Goal: Transaction & Acquisition: Book appointment/travel/reservation

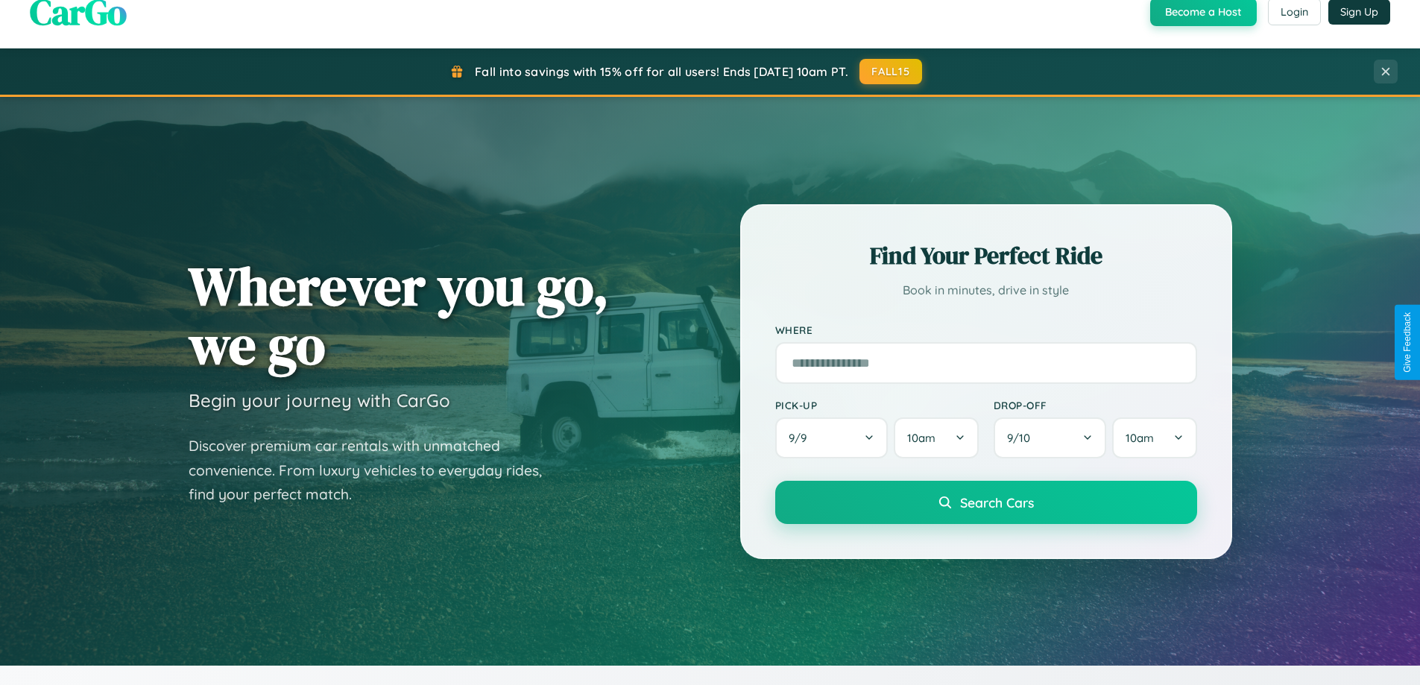
scroll to position [1026, 0]
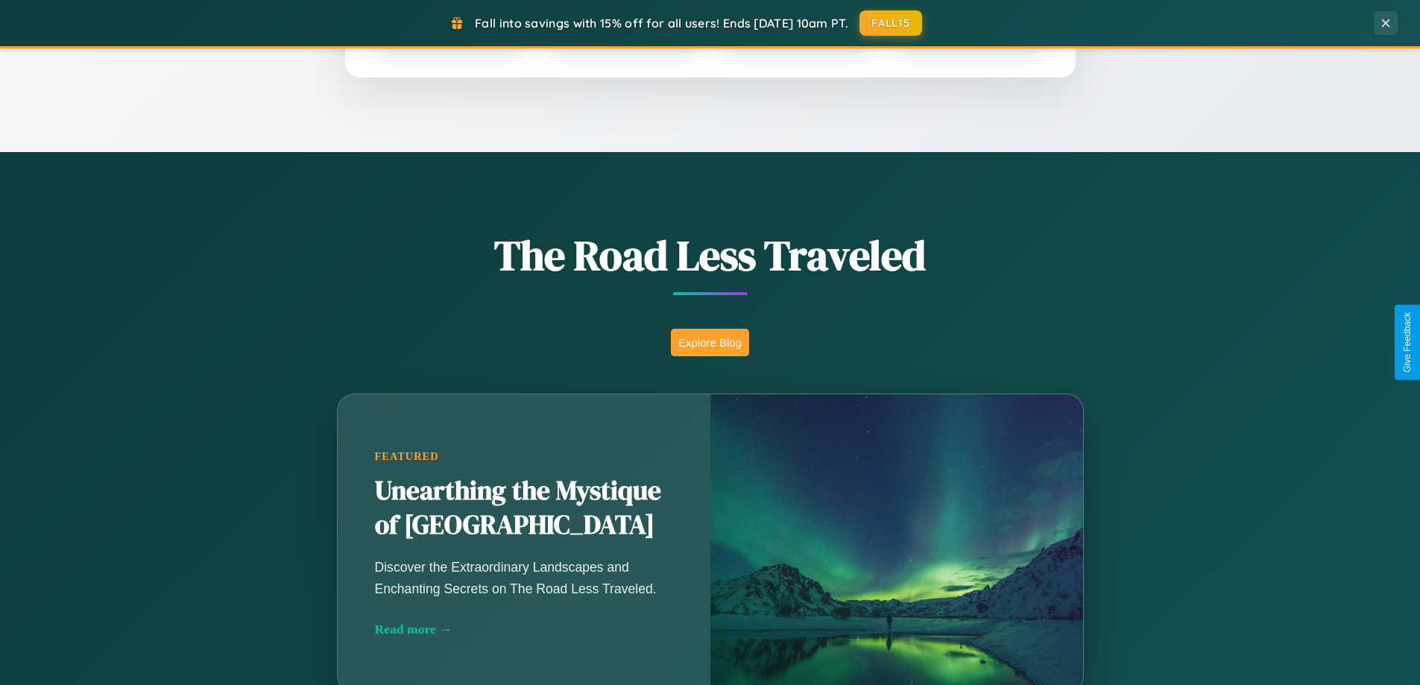
click at [710, 342] on button "Explore Blog" at bounding box center [710, 343] width 78 height 28
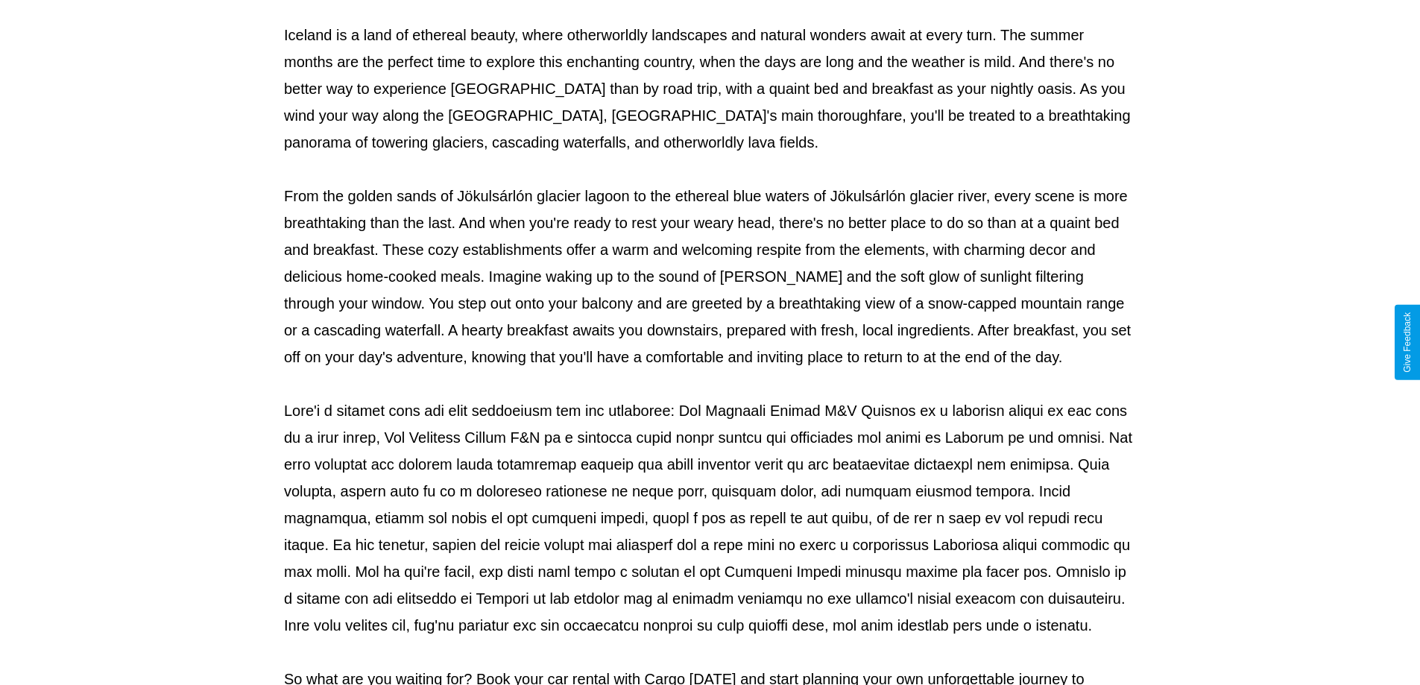
scroll to position [482, 0]
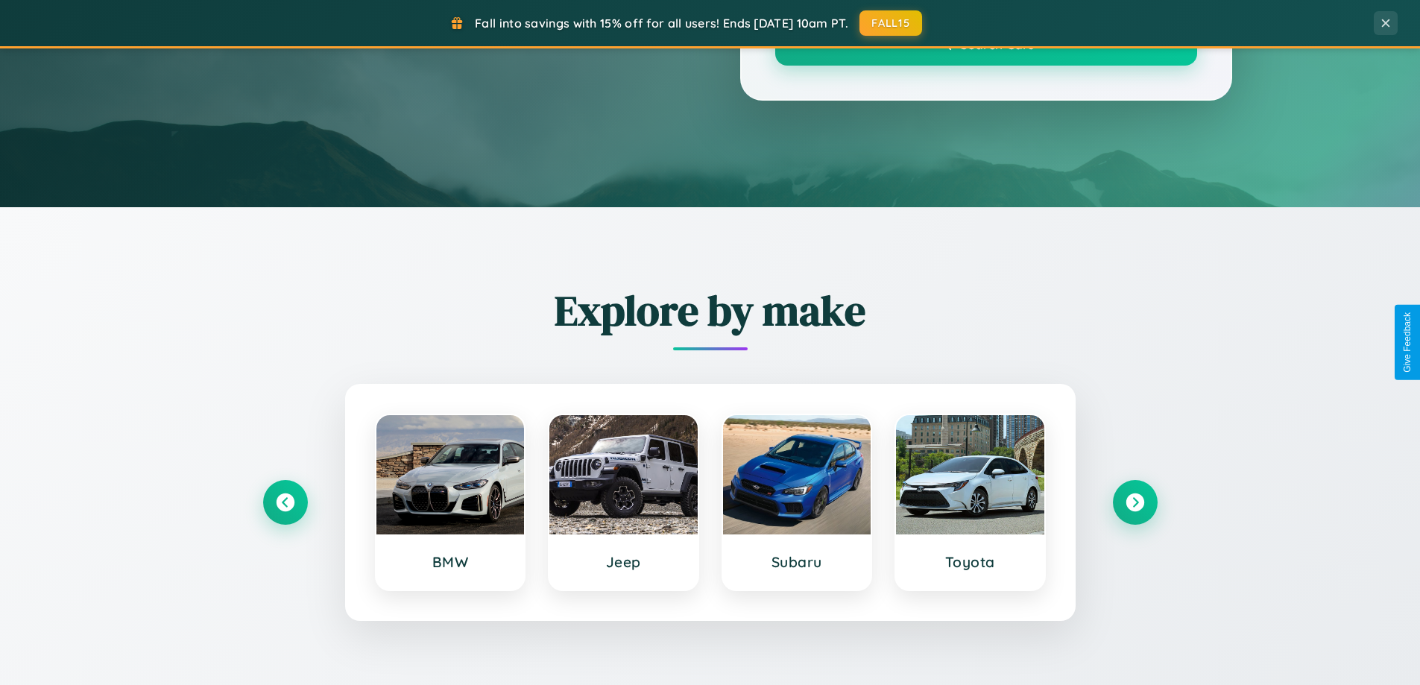
scroll to position [1026, 0]
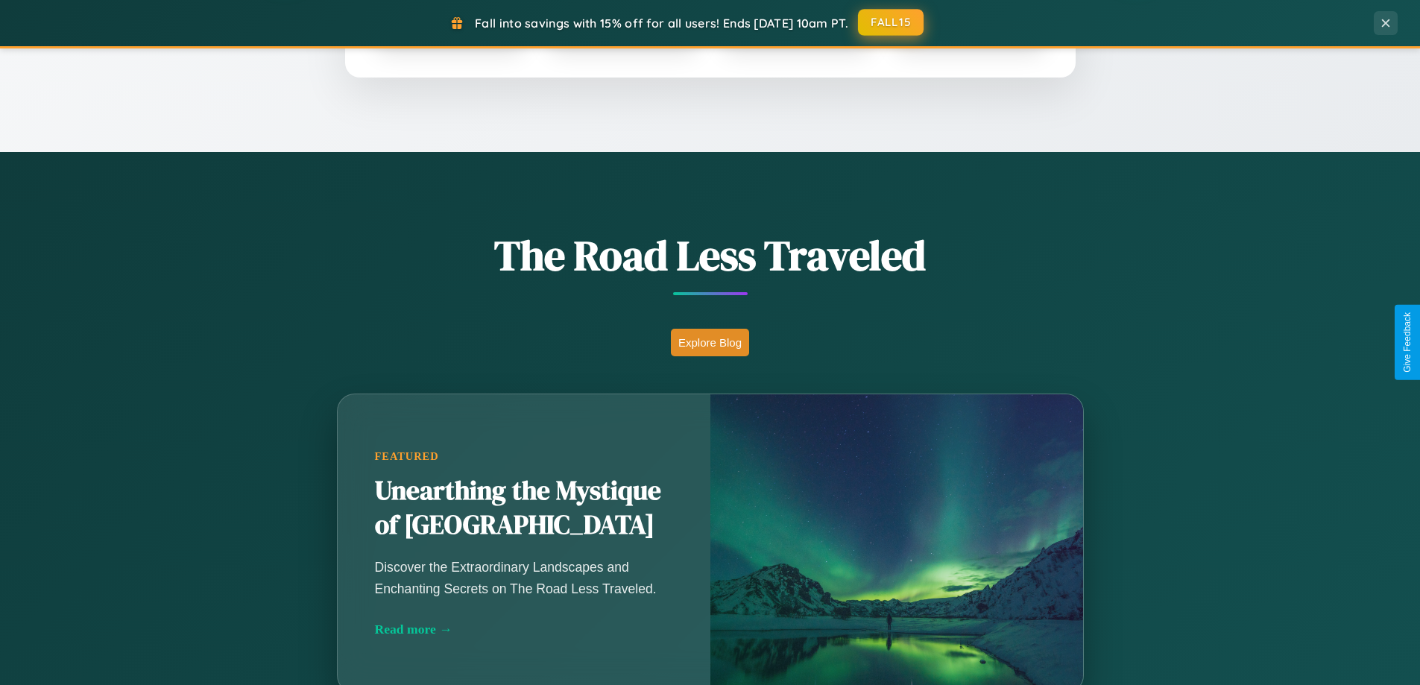
click at [892, 22] on button "FALL15" at bounding box center [891, 22] width 66 height 27
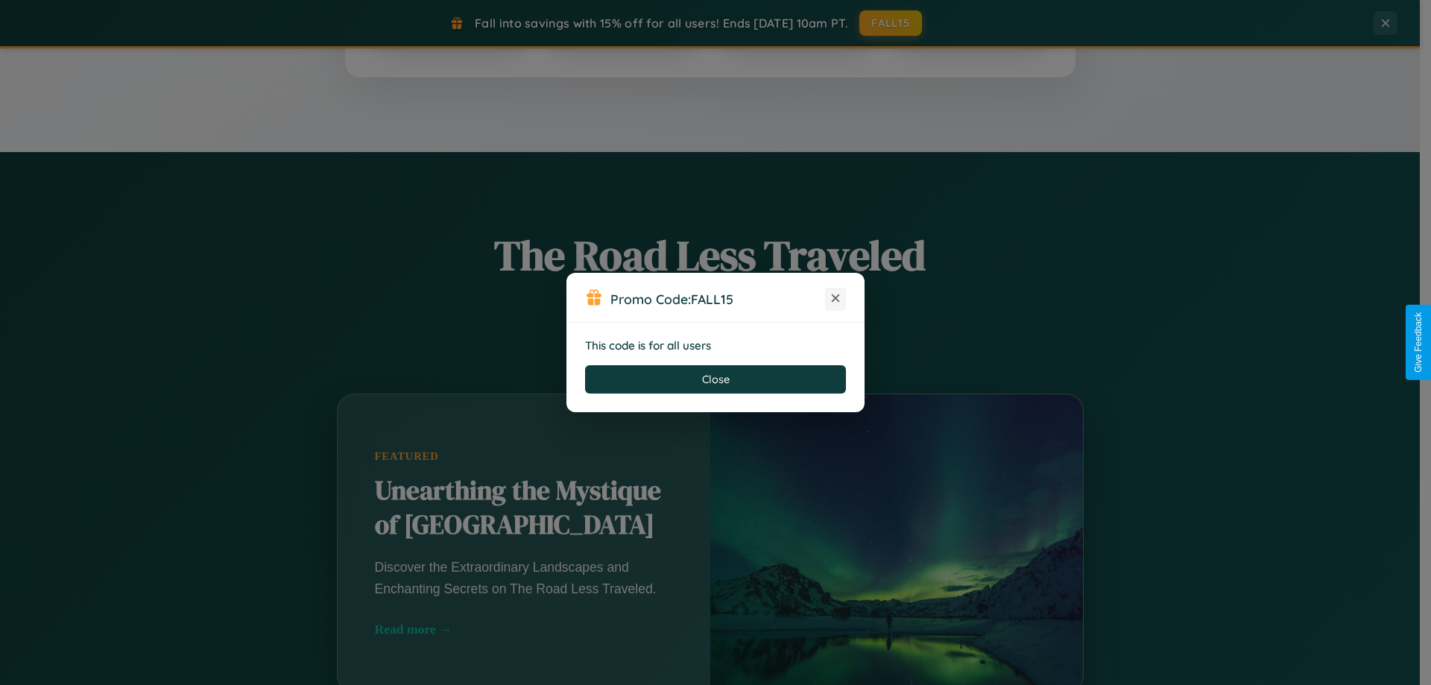
click at [836, 299] on icon at bounding box center [835, 298] width 15 height 15
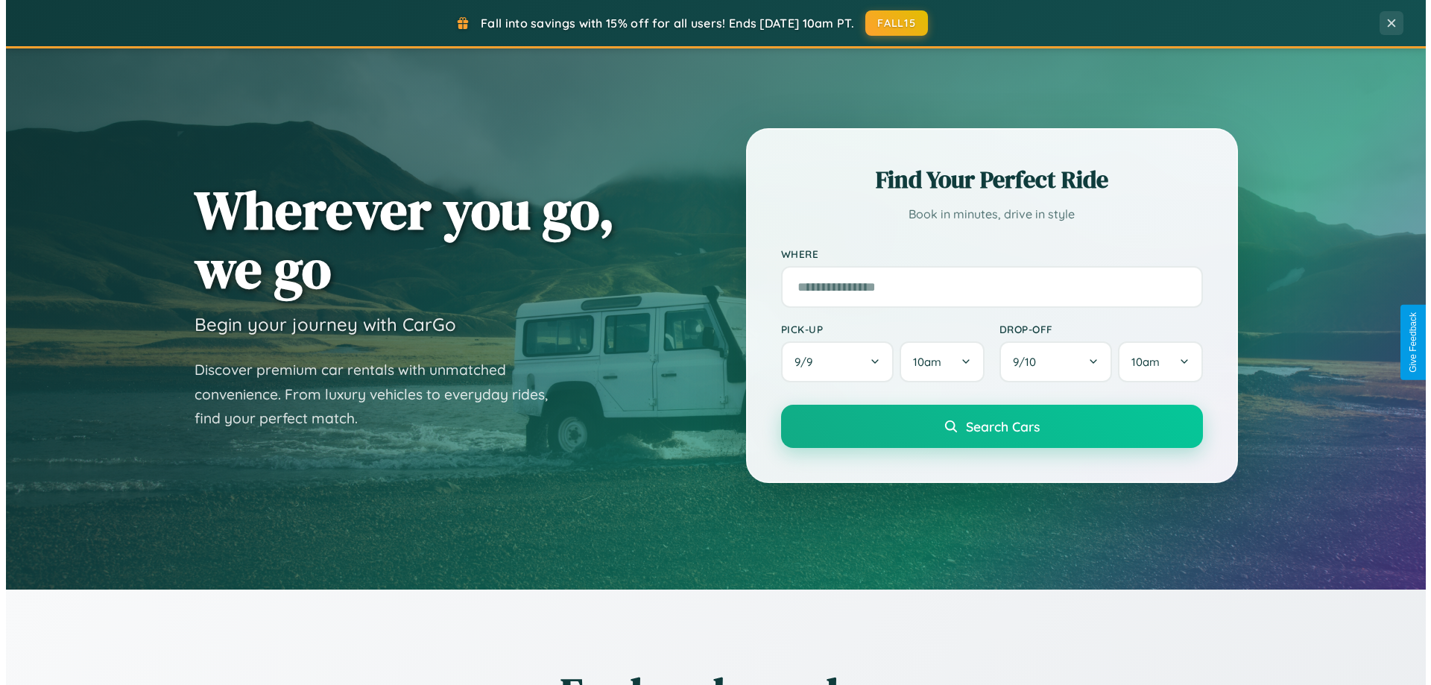
scroll to position [0, 0]
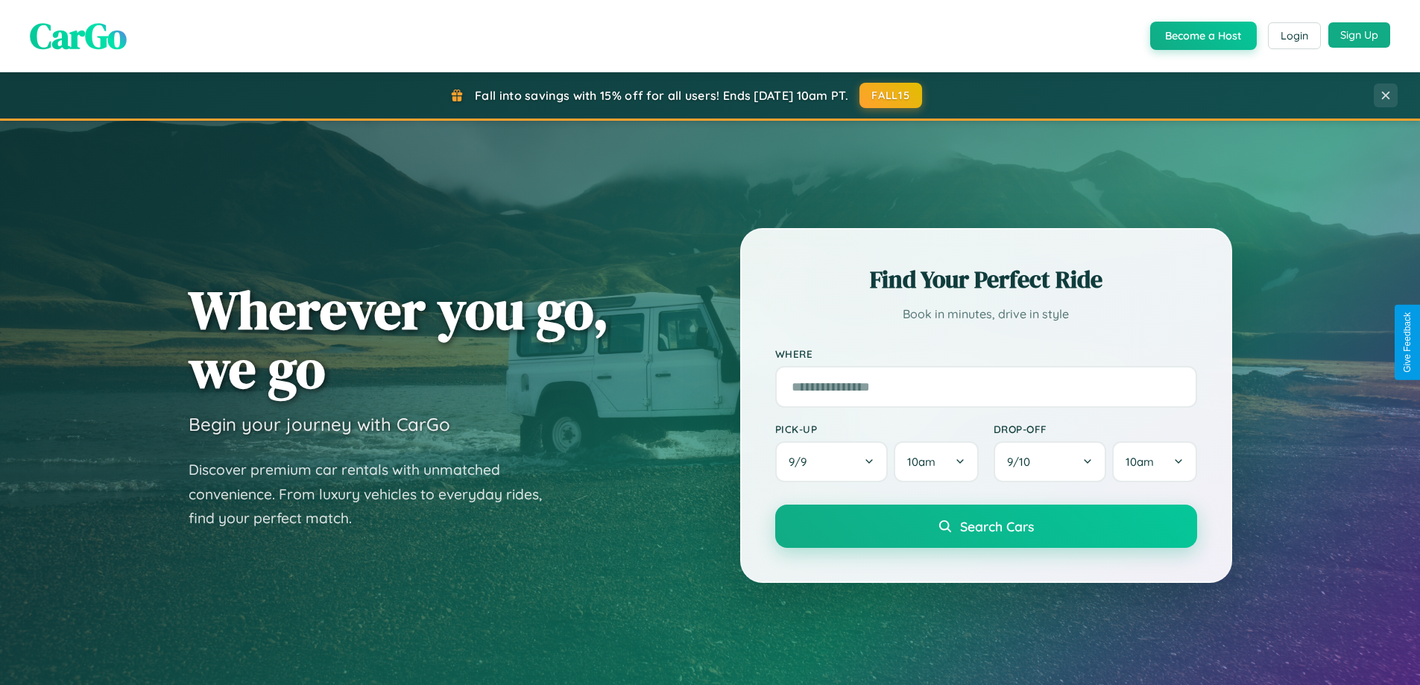
click at [1359, 35] on button "Sign Up" at bounding box center [1359, 34] width 62 height 25
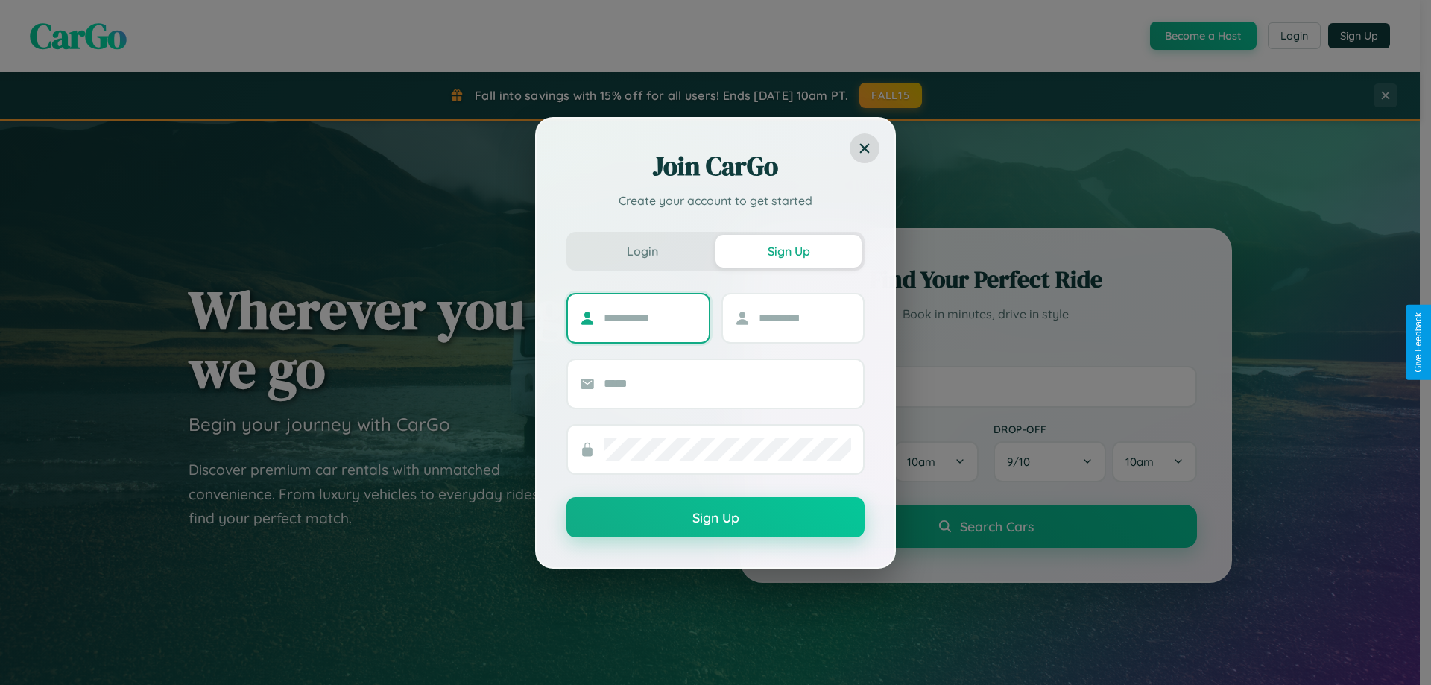
click at [650, 318] on input "text" at bounding box center [650, 318] width 93 height 24
type input "******"
click at [804, 318] on input "text" at bounding box center [805, 318] width 93 height 24
type input "******"
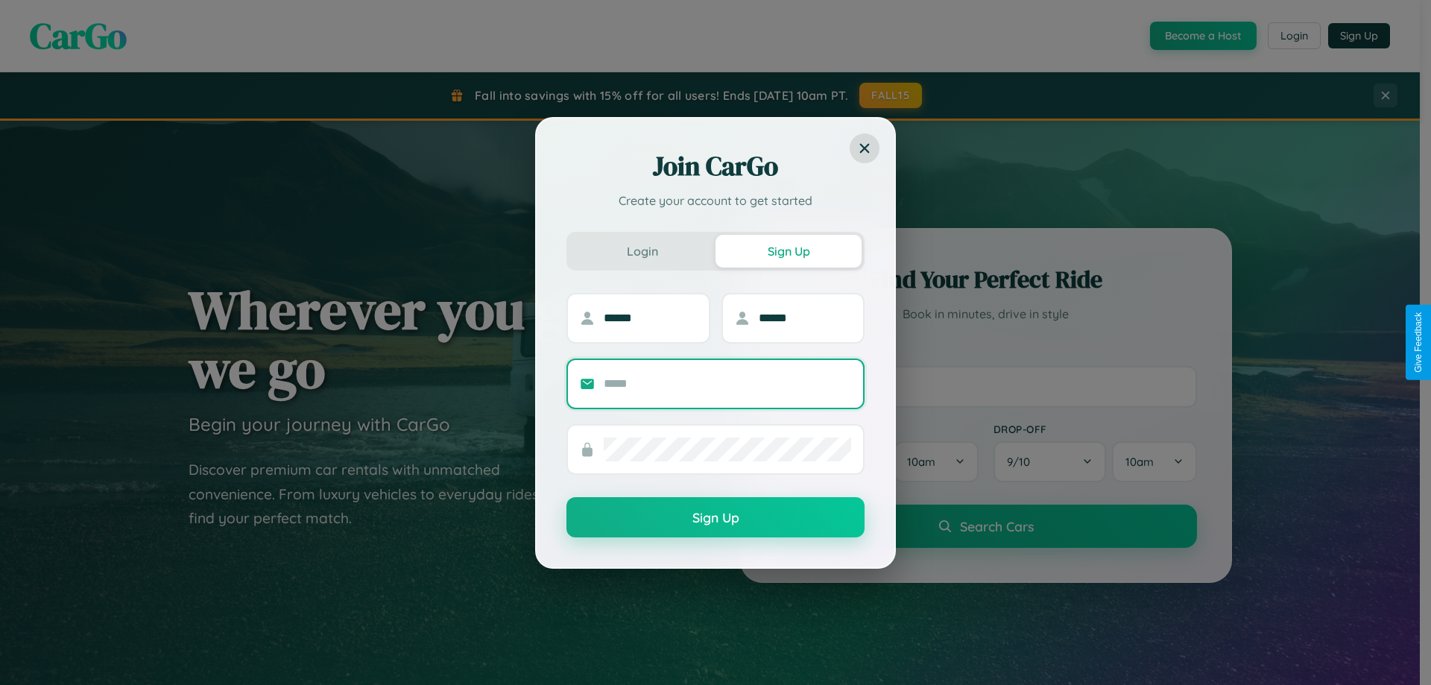
click at [728, 383] on input "text" at bounding box center [727, 384] width 247 height 24
type input "**********"
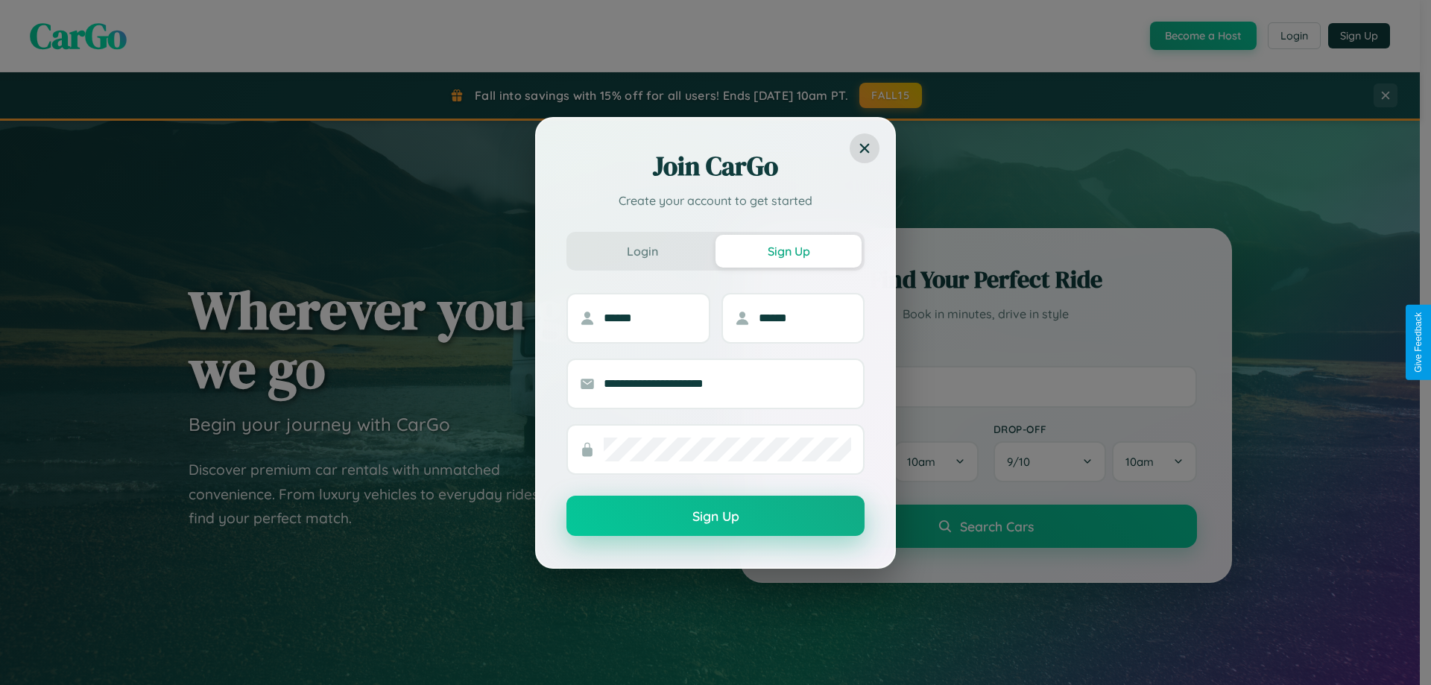
click at [716, 516] on button "Sign Up" at bounding box center [716, 516] width 298 height 40
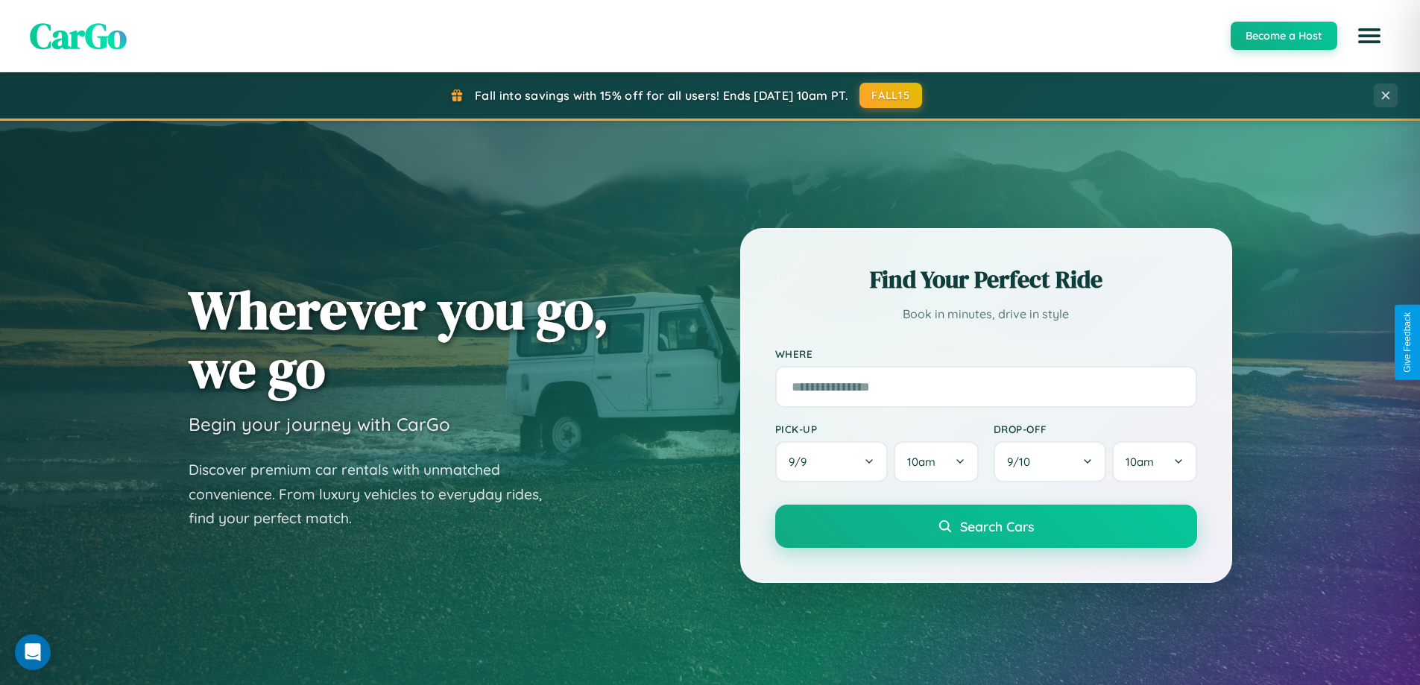
scroll to position [2395, 0]
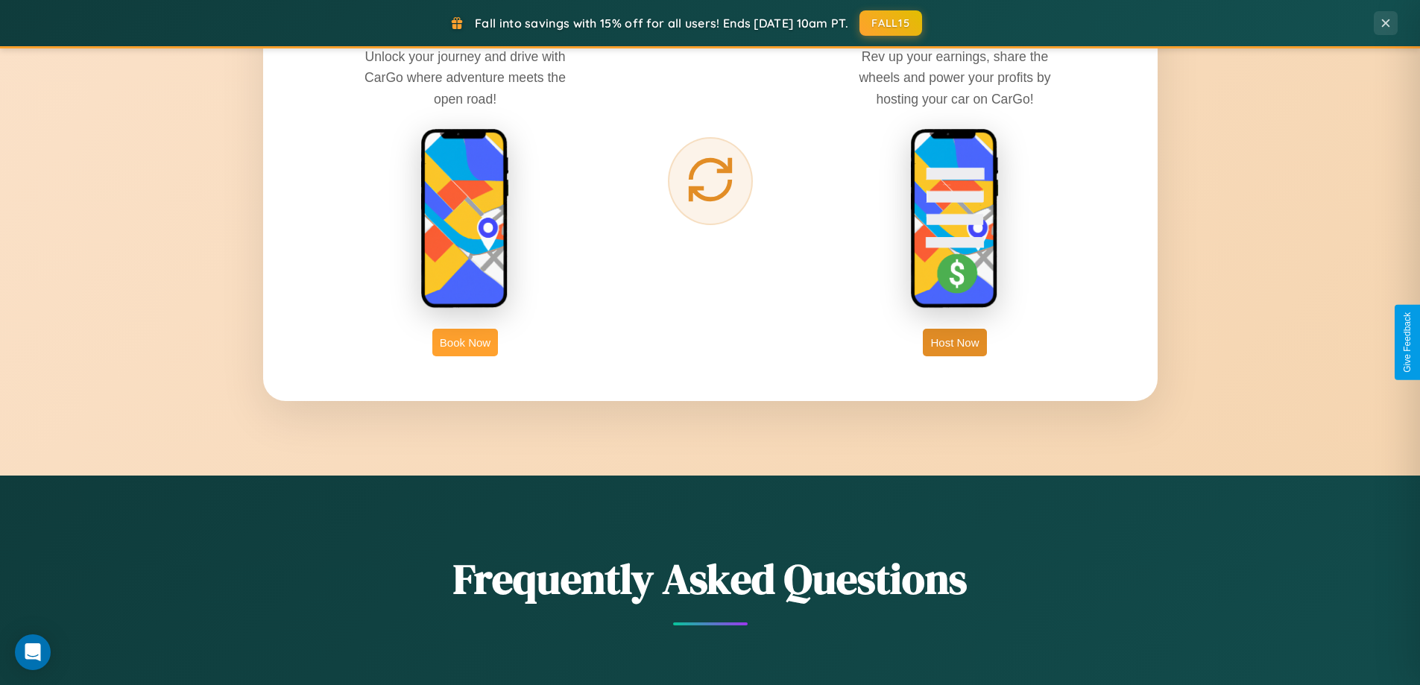
click at [465, 342] on button "Book Now" at bounding box center [465, 343] width 66 height 28
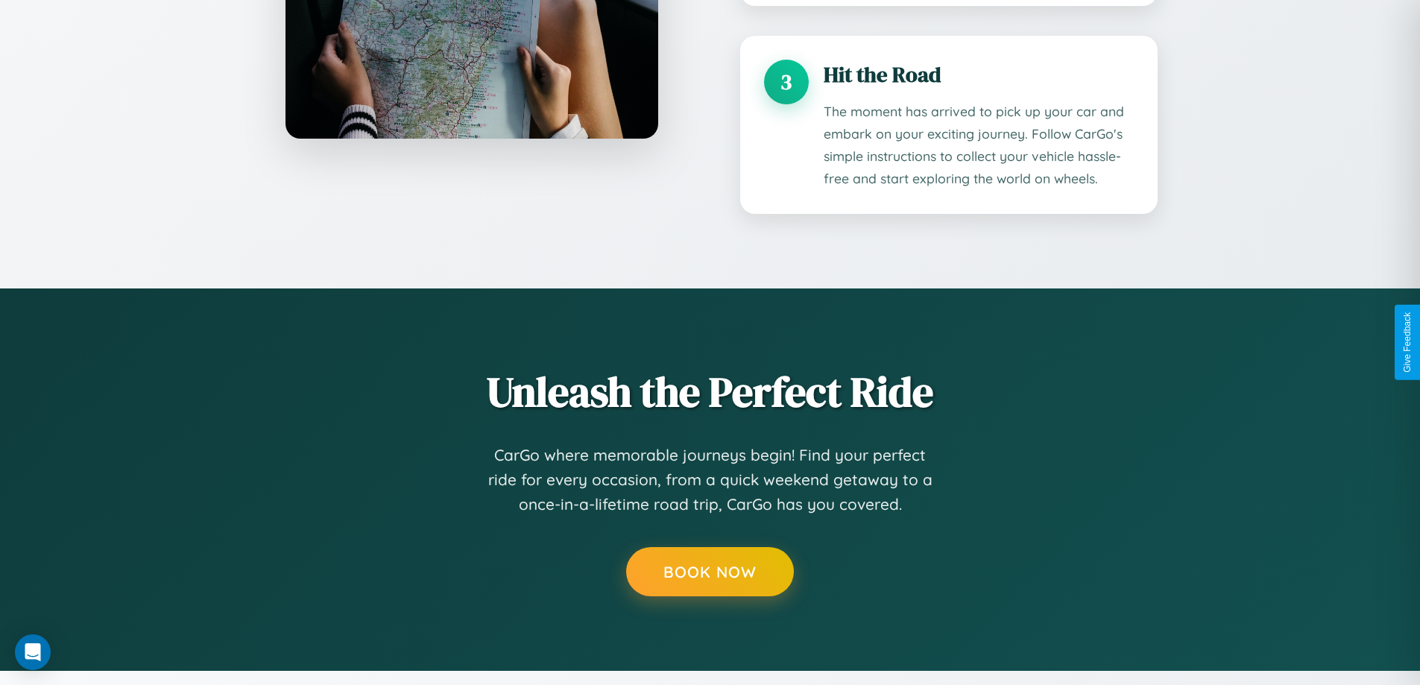
scroll to position [1512, 0]
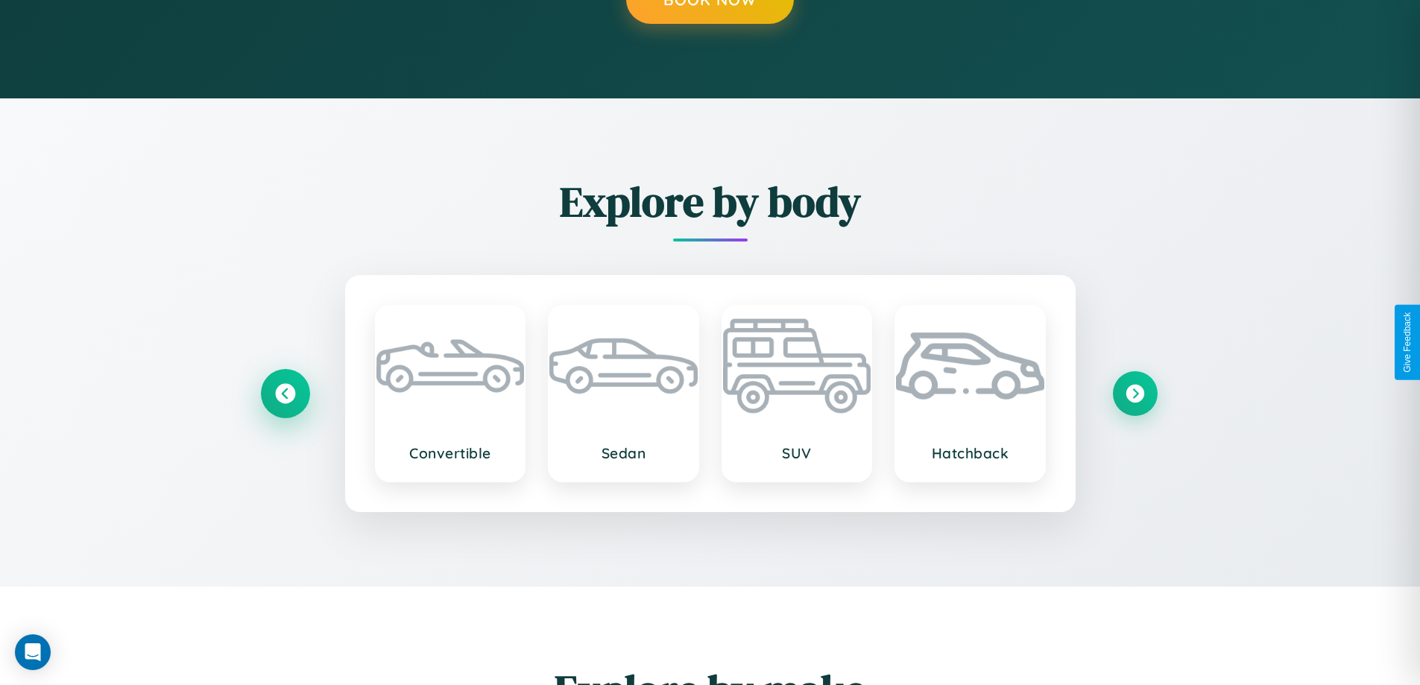
click at [285, 393] on icon at bounding box center [285, 393] width 20 height 20
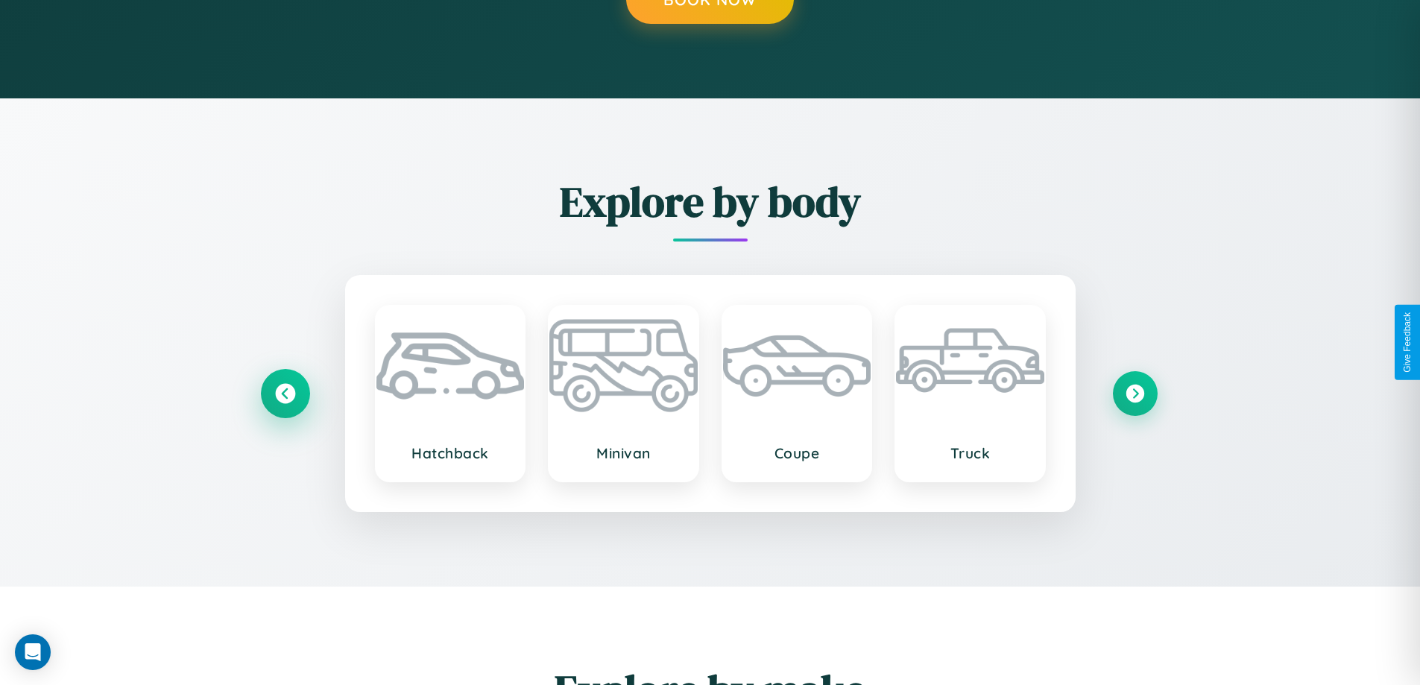
click at [285, 393] on icon at bounding box center [285, 393] width 20 height 20
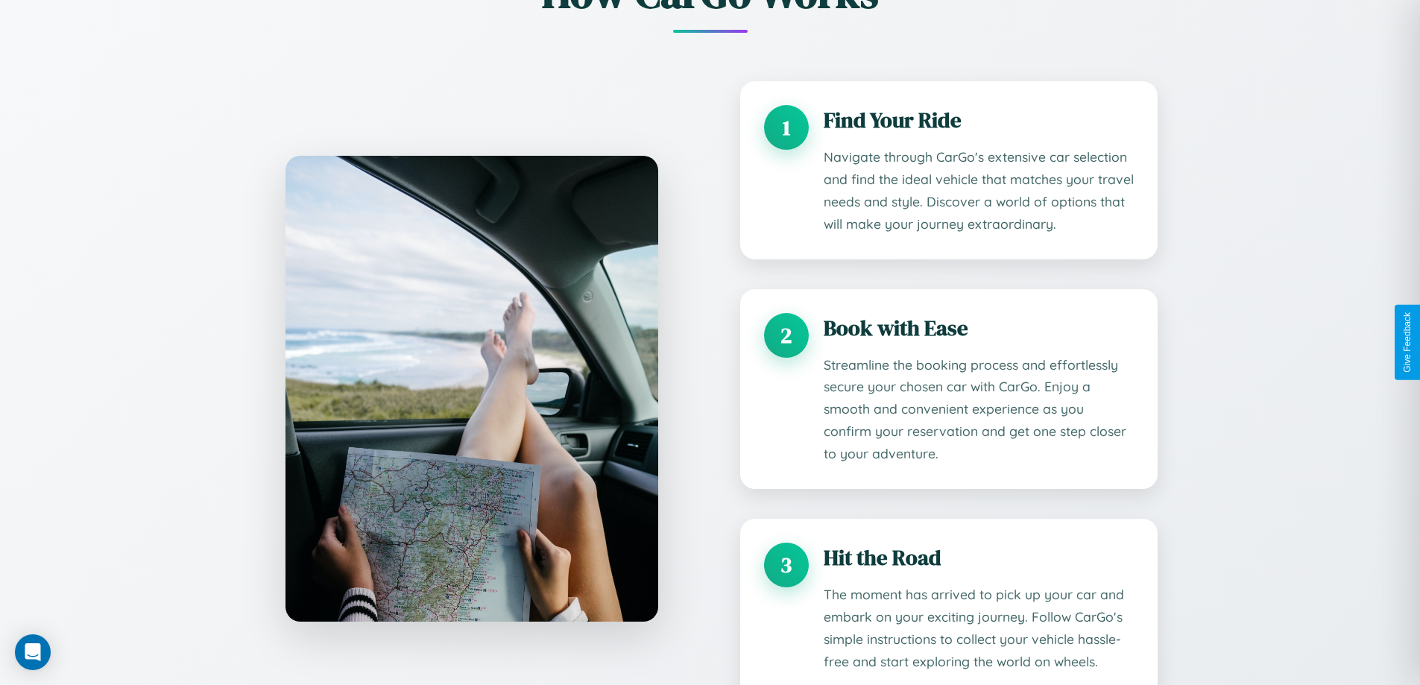
scroll to position [1090, 0]
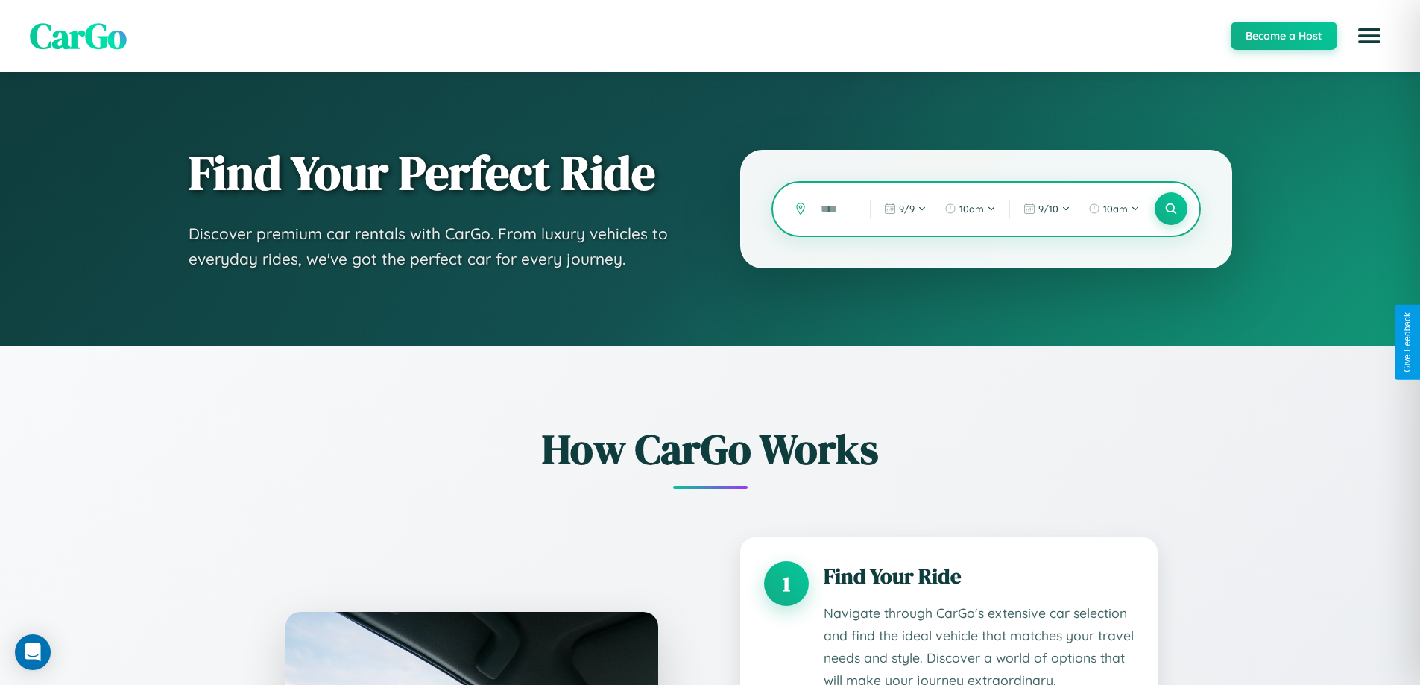
click at [834, 209] on input "text" at bounding box center [834, 209] width 42 height 26
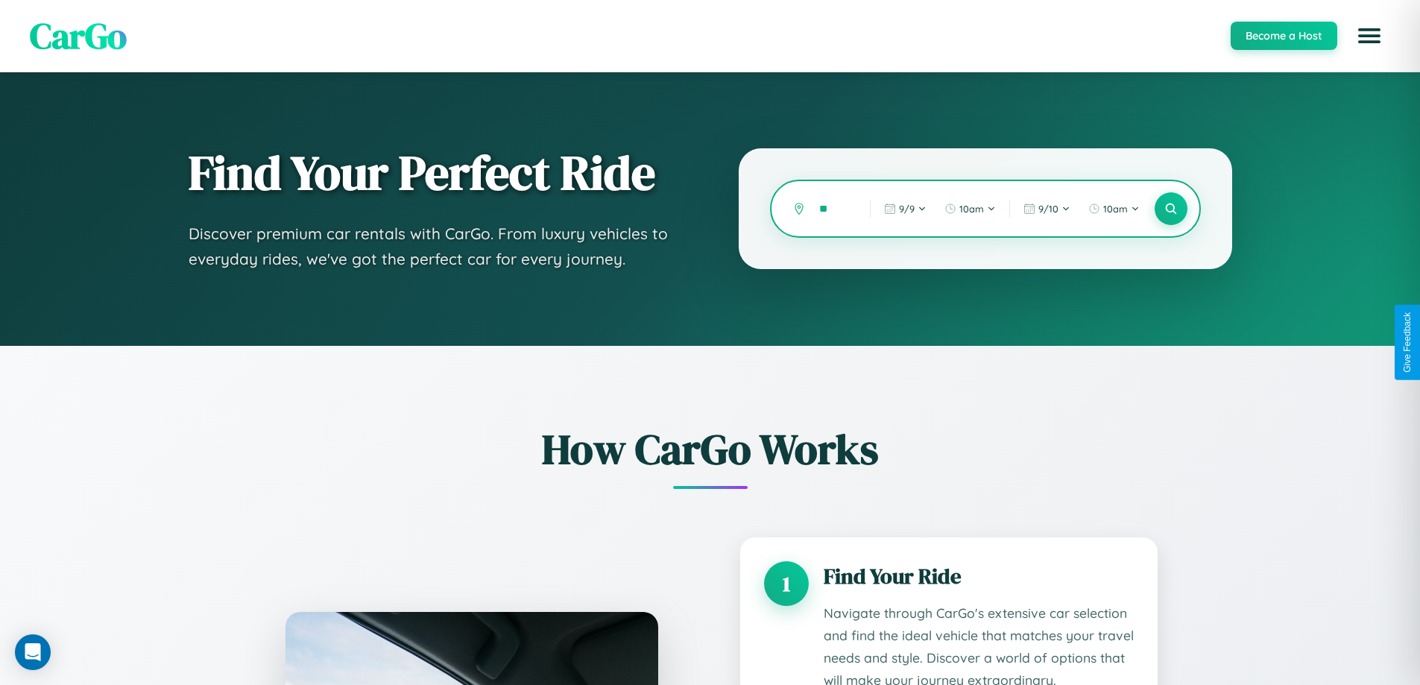
type input "*"
type input "******"
click at [1170, 209] on icon at bounding box center [1171, 209] width 14 height 14
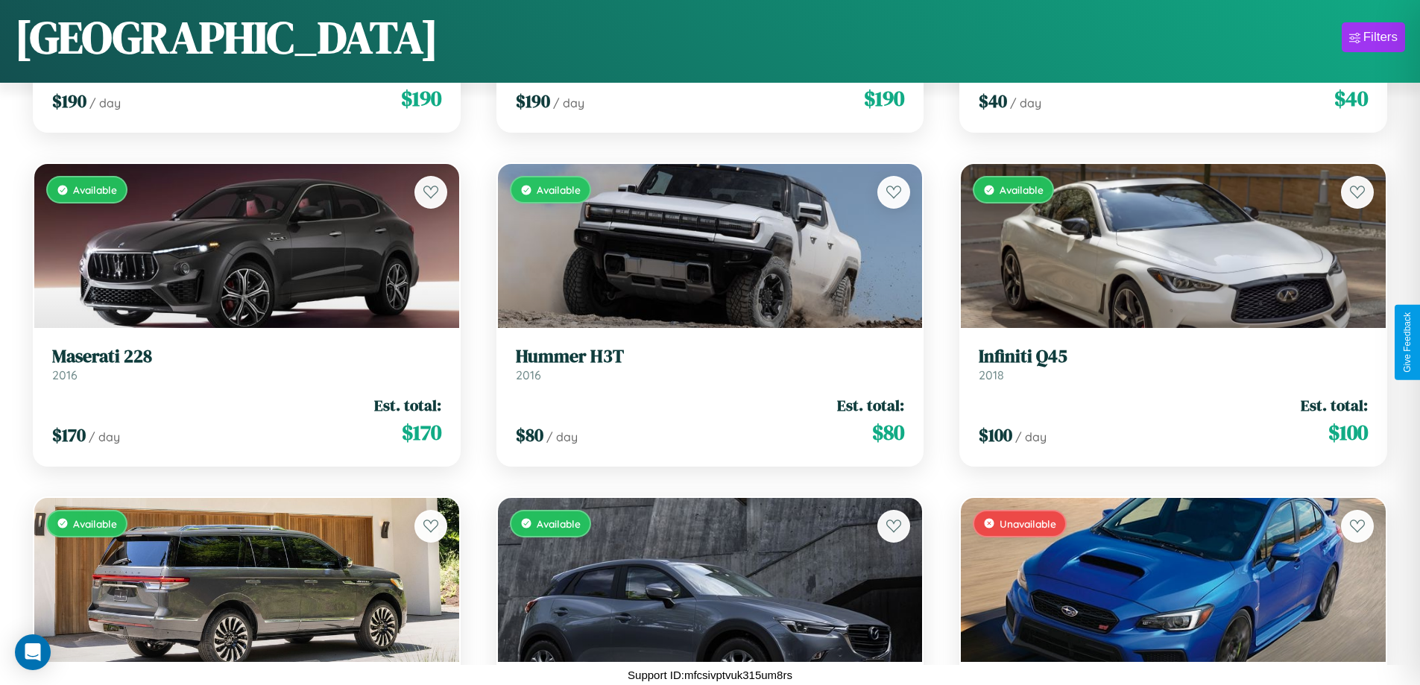
scroll to position [5551, 0]
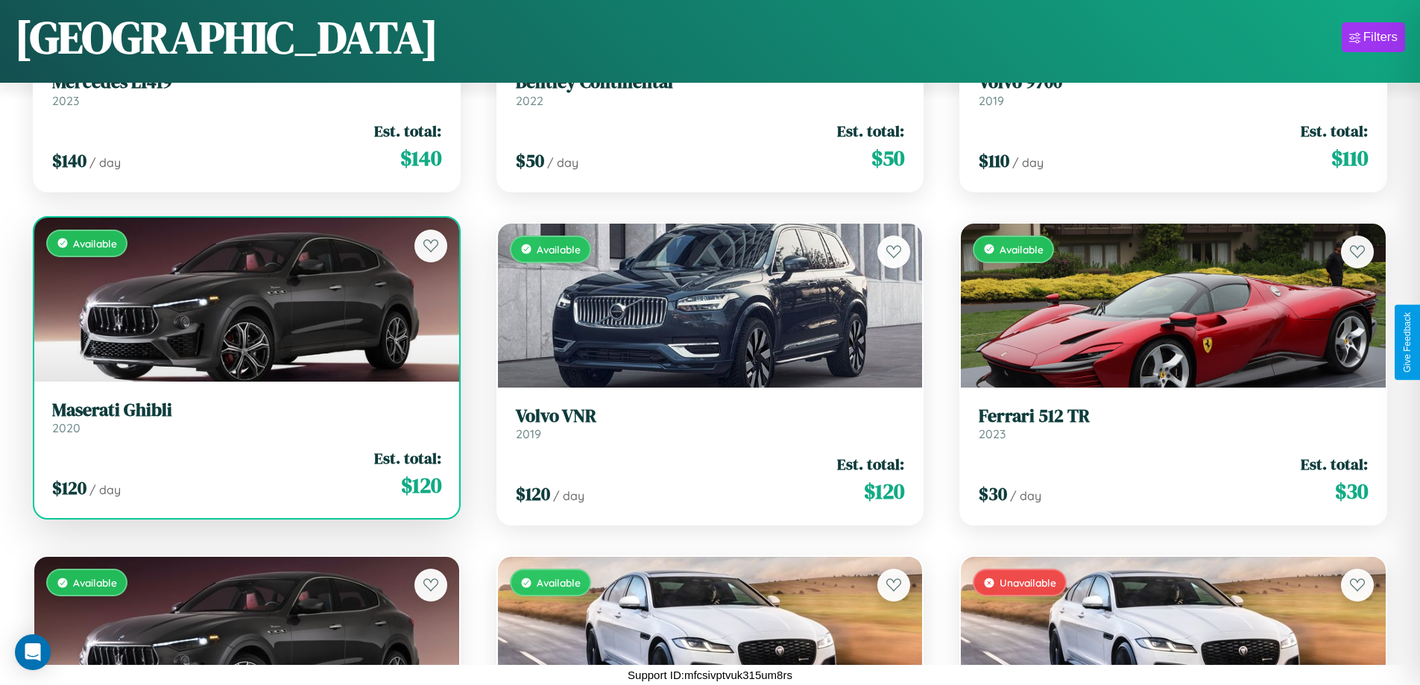
click at [245, 423] on link "Maserati Ghibli 2020" at bounding box center [246, 418] width 389 height 37
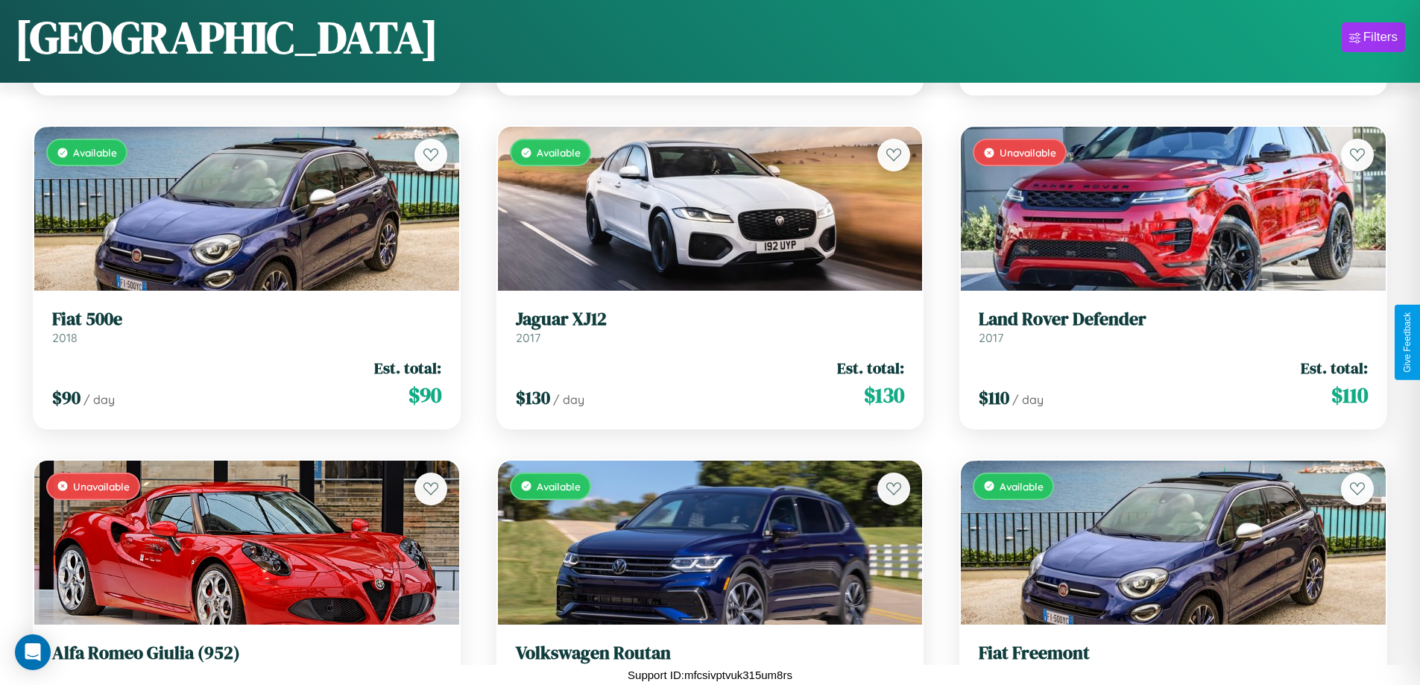
scroll to position [13134, 0]
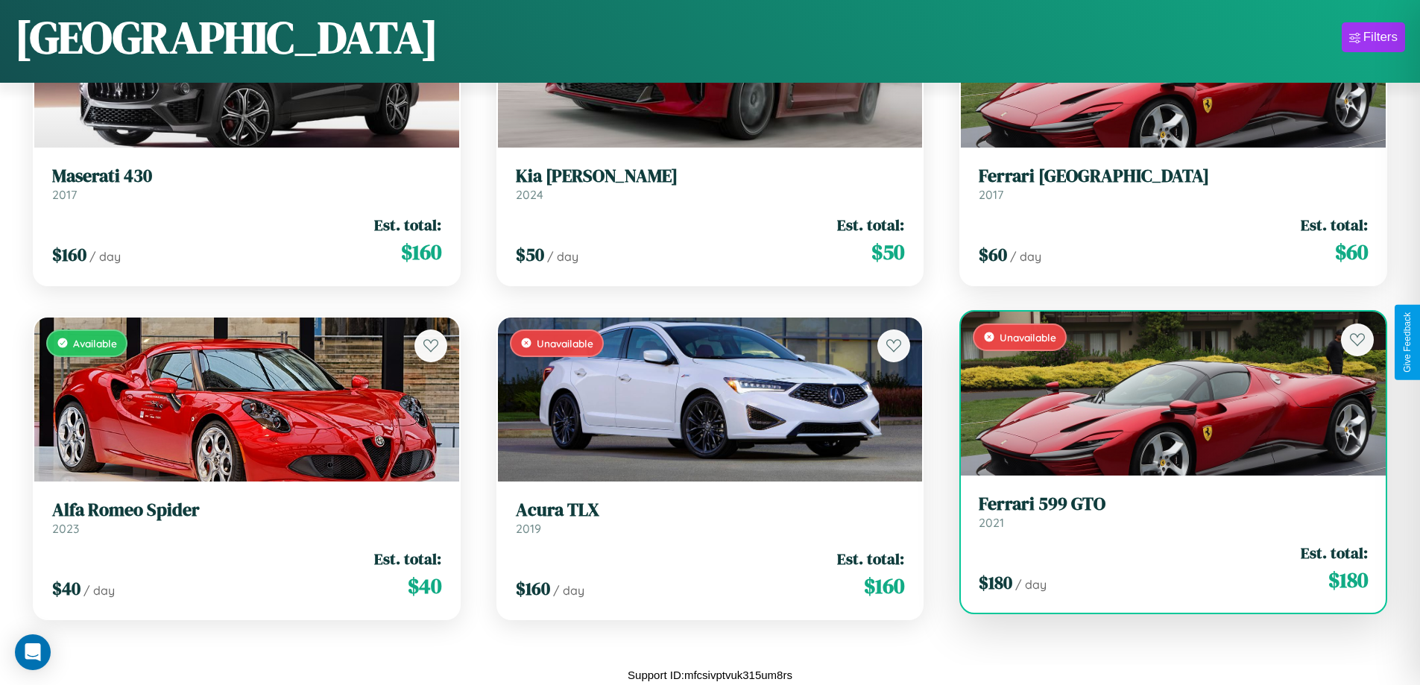
click at [1164, 511] on h3 "Ferrari 599 GTO" at bounding box center [1173, 505] width 389 height 22
